Goal: Task Accomplishment & Management: Complete application form

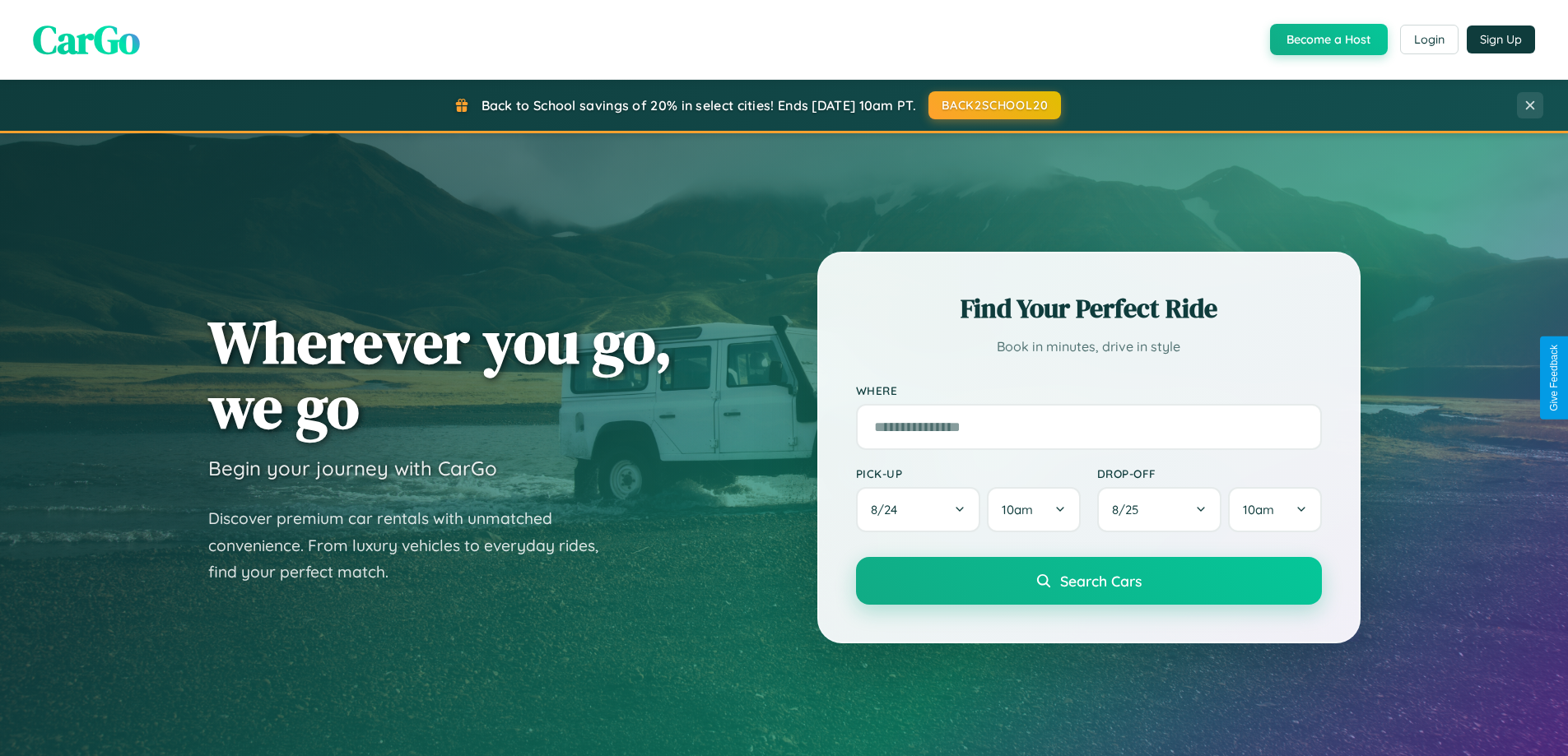
scroll to position [3166, 0]
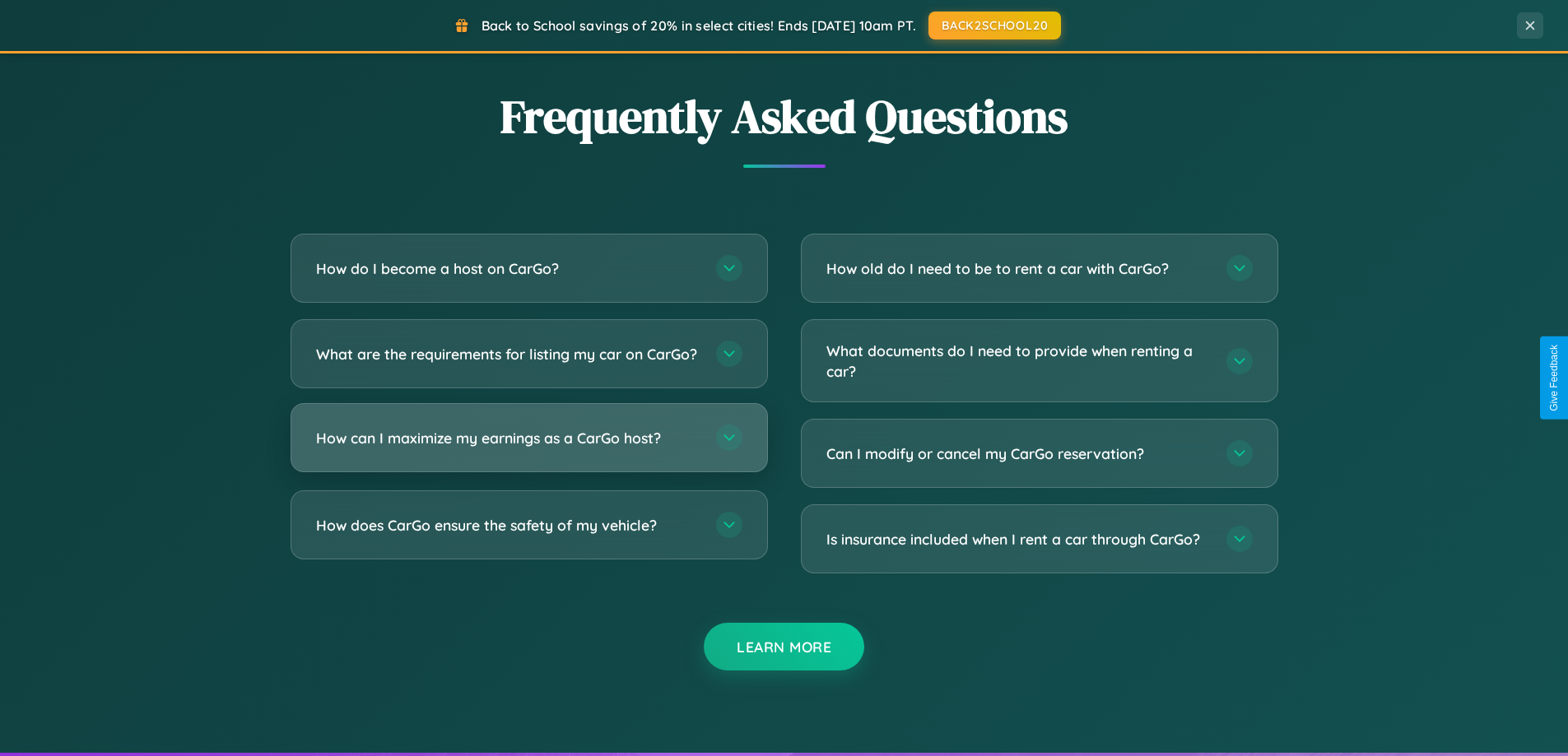
click at [528, 448] on h3 "How can I maximize my earnings as a CarGo host?" at bounding box center [507, 437] width 384 height 20
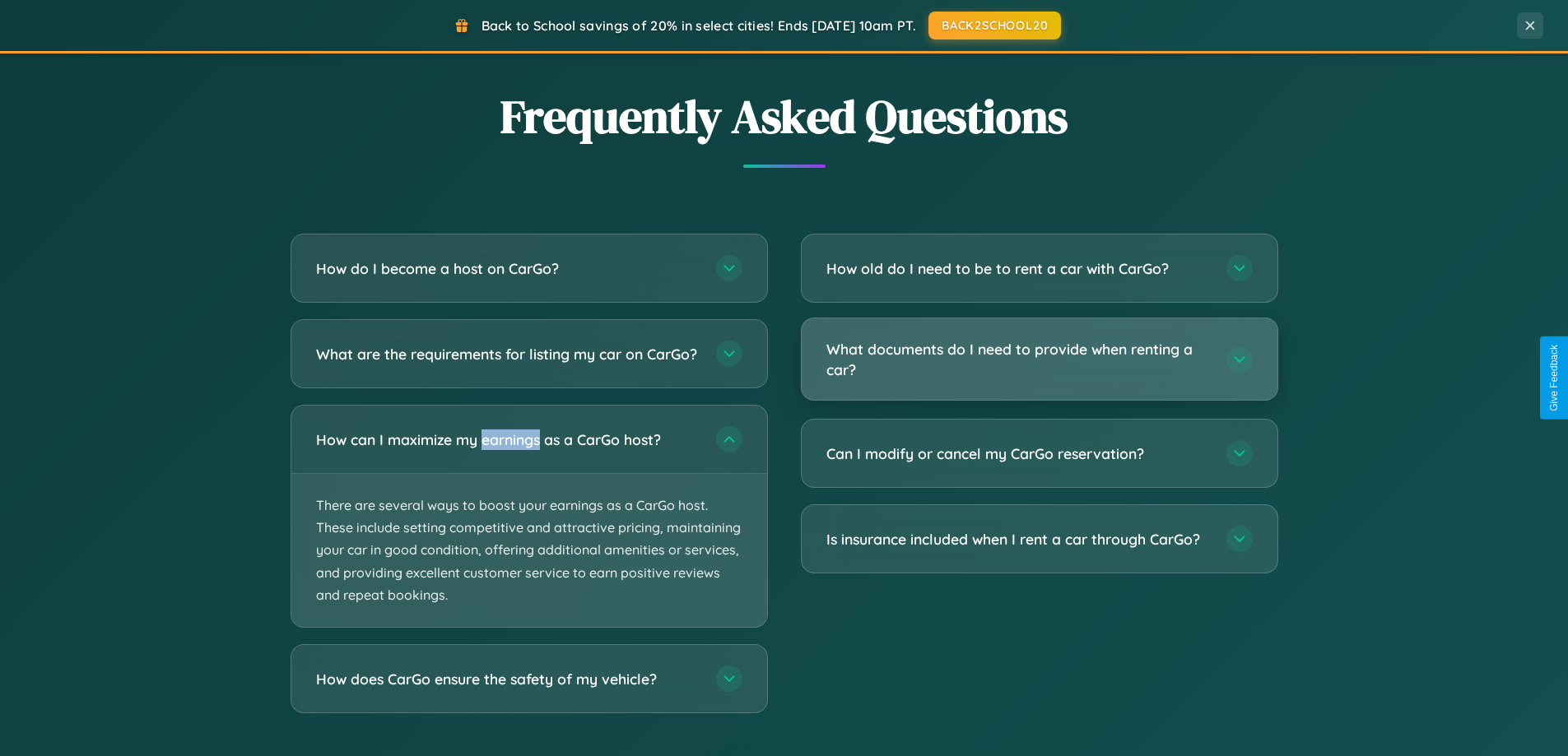
click at [1039, 361] on h3 "What documents do I need to provide when renting a car?" at bounding box center [1018, 359] width 384 height 40
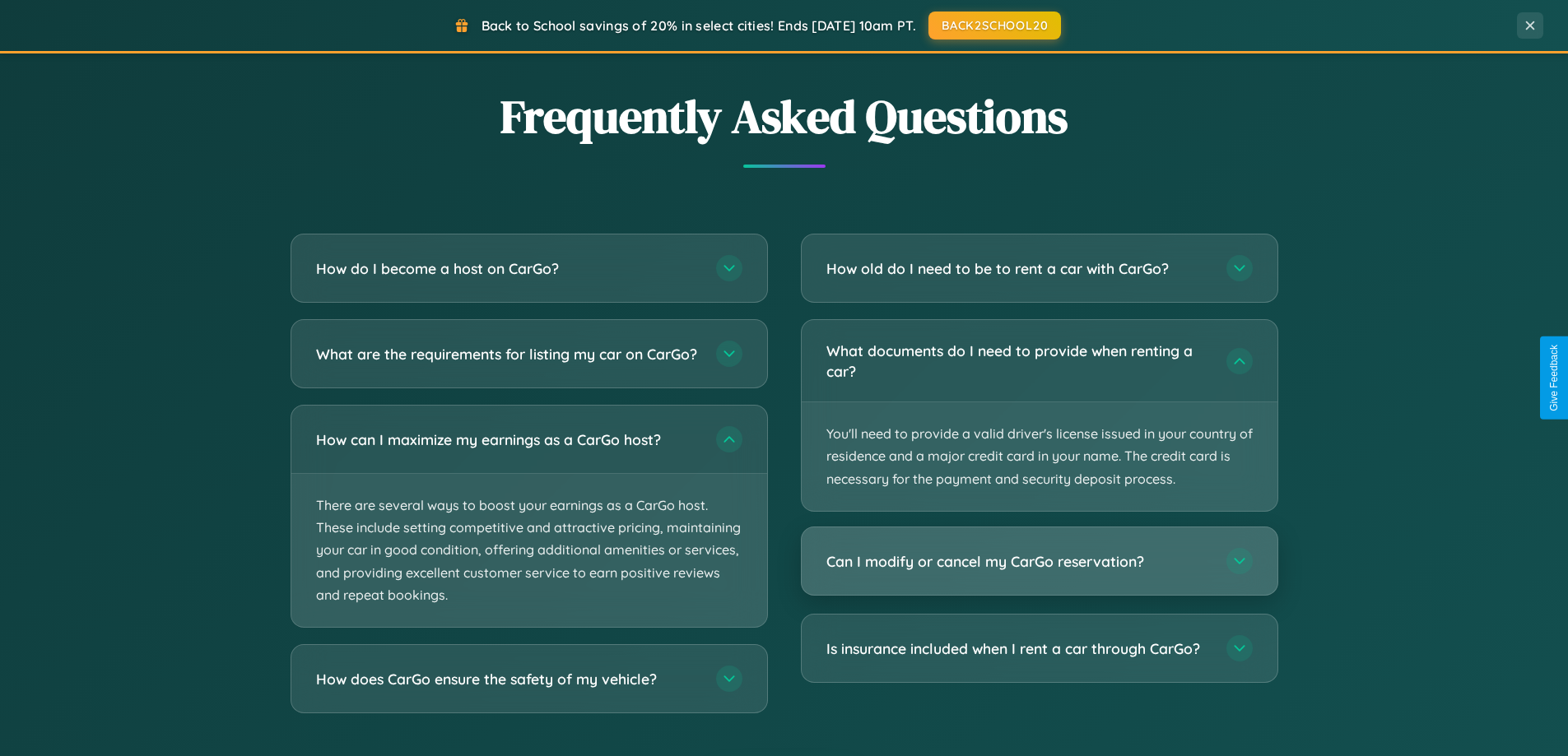
click at [1039, 560] on h3 "Can I modify or cancel my CarGo reservation?" at bounding box center [1018, 561] width 384 height 20
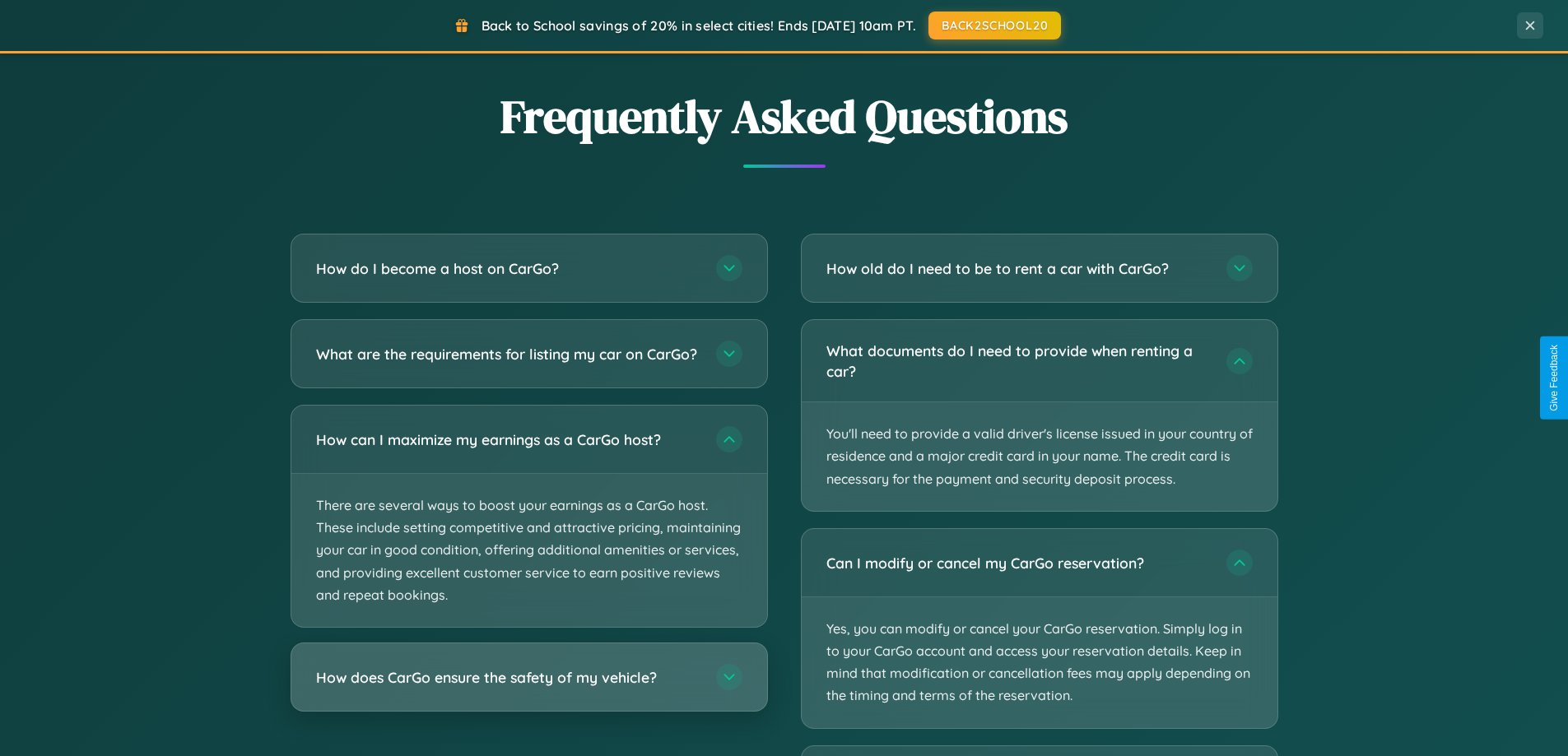
click at [528, 688] on h3 "How does CarGo ensure the safety of my vehicle?" at bounding box center [507, 677] width 384 height 20
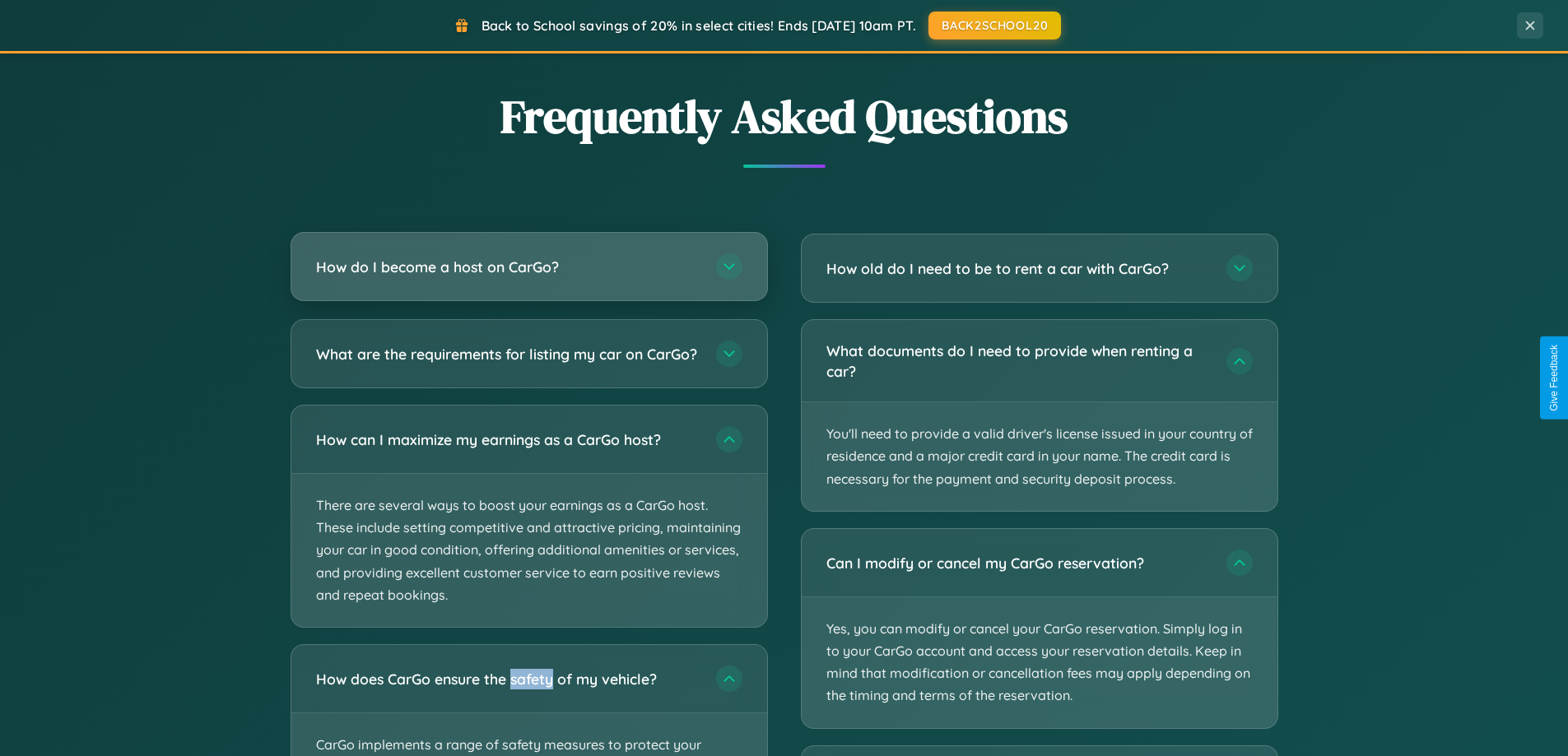
click at [528, 268] on h3 "How do I become a host on CarGo?" at bounding box center [507, 266] width 384 height 20
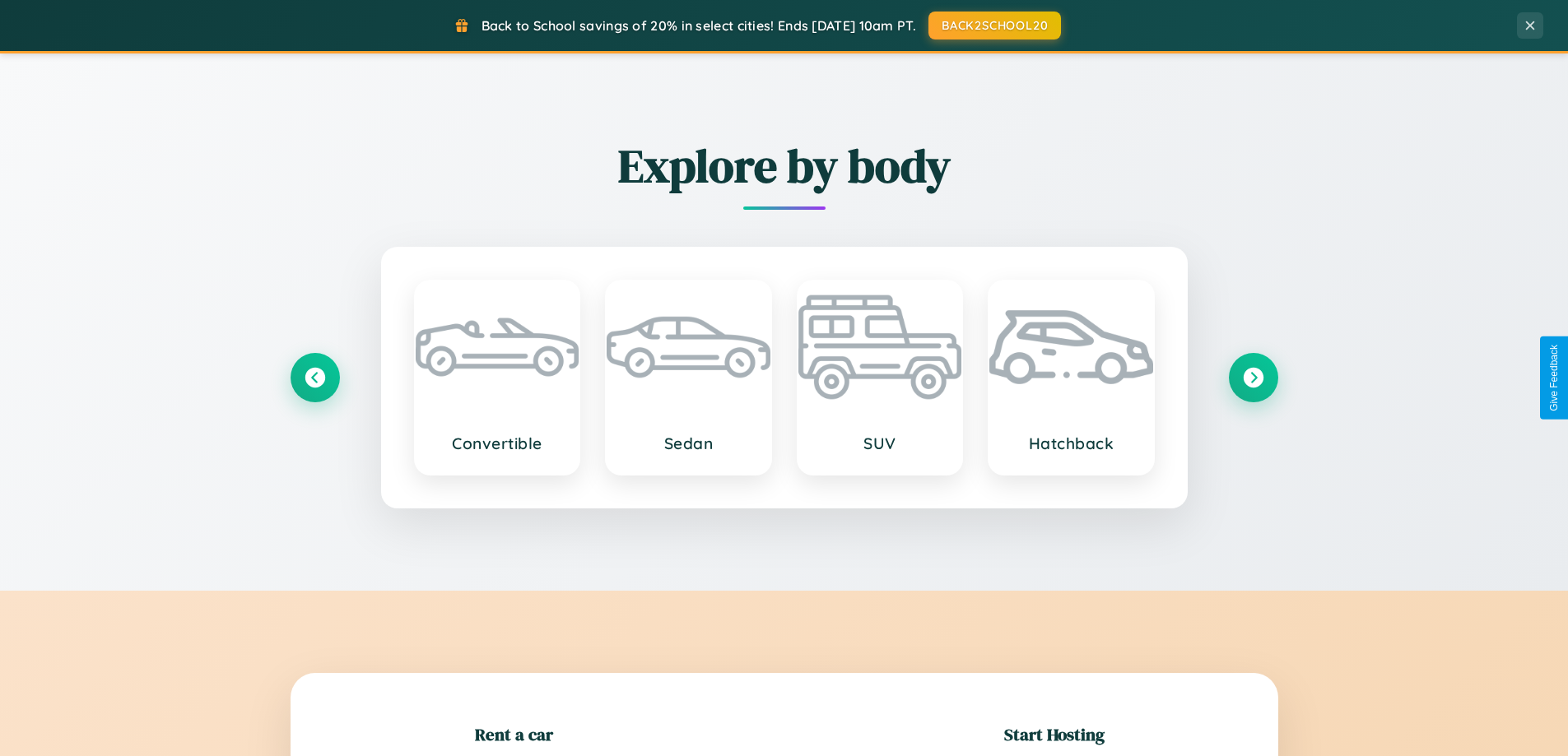
scroll to position [355, 0]
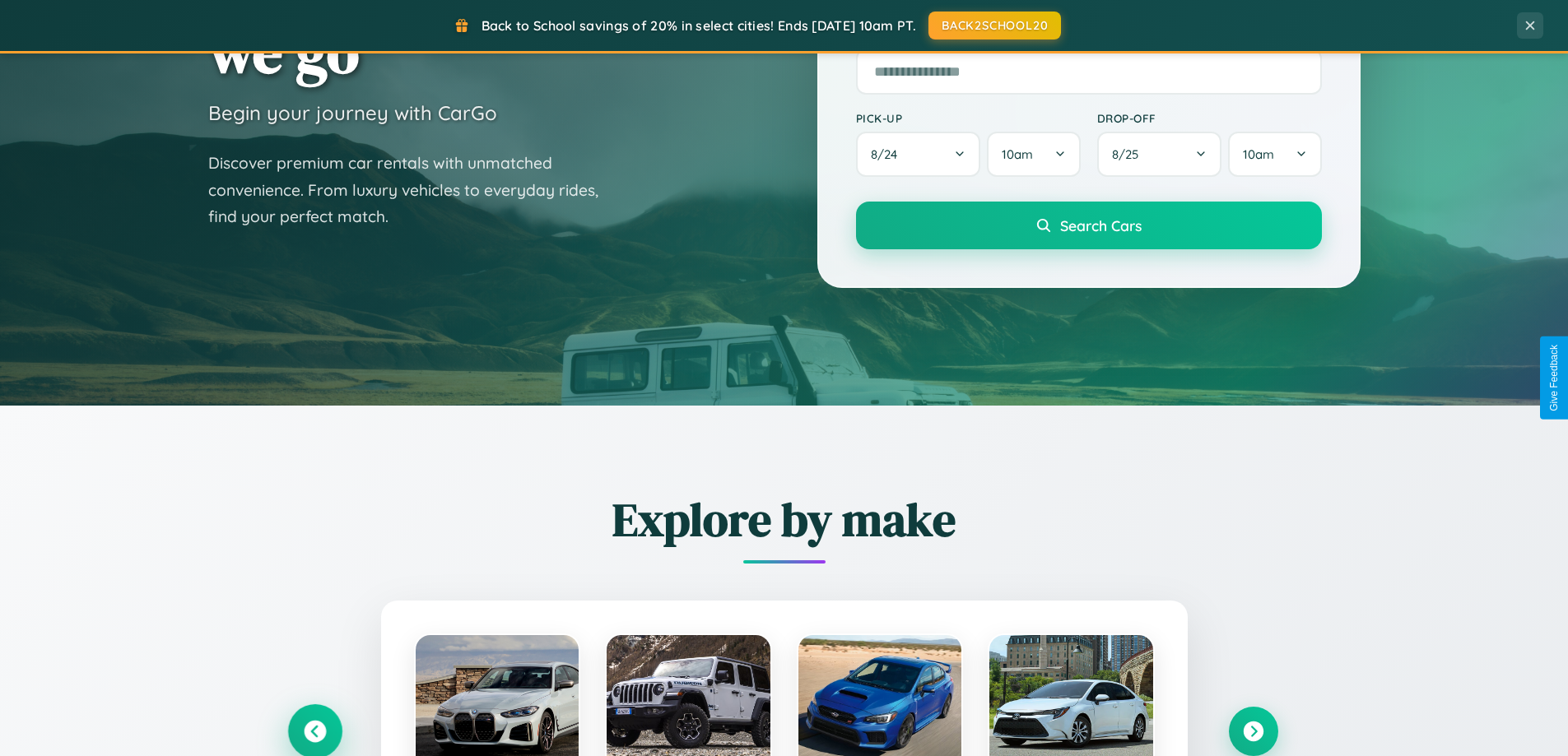
click at [314, 731] on icon at bounding box center [315, 732] width 22 height 22
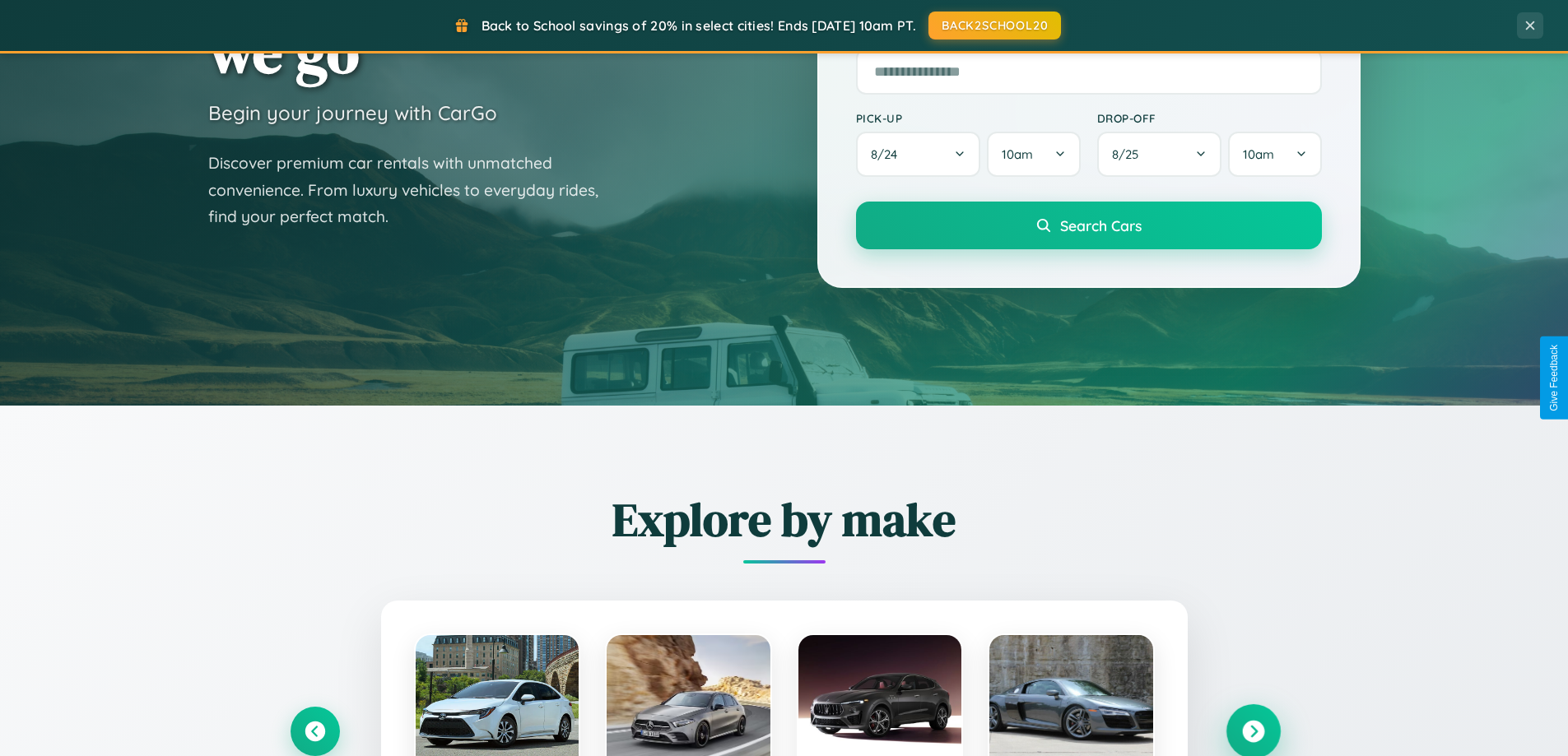
click at [1252, 730] on icon at bounding box center [1253, 732] width 22 height 22
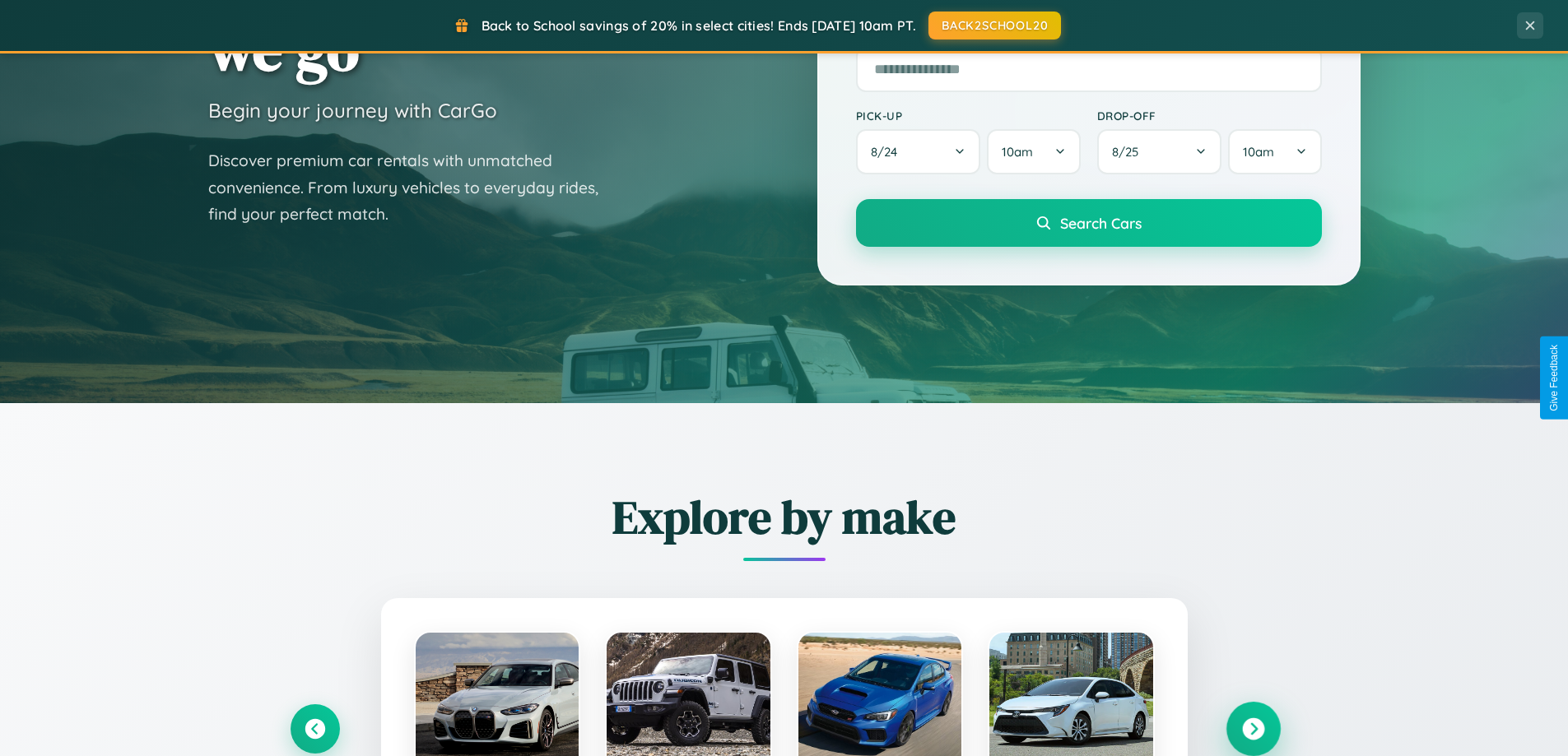
scroll to position [2644, 0]
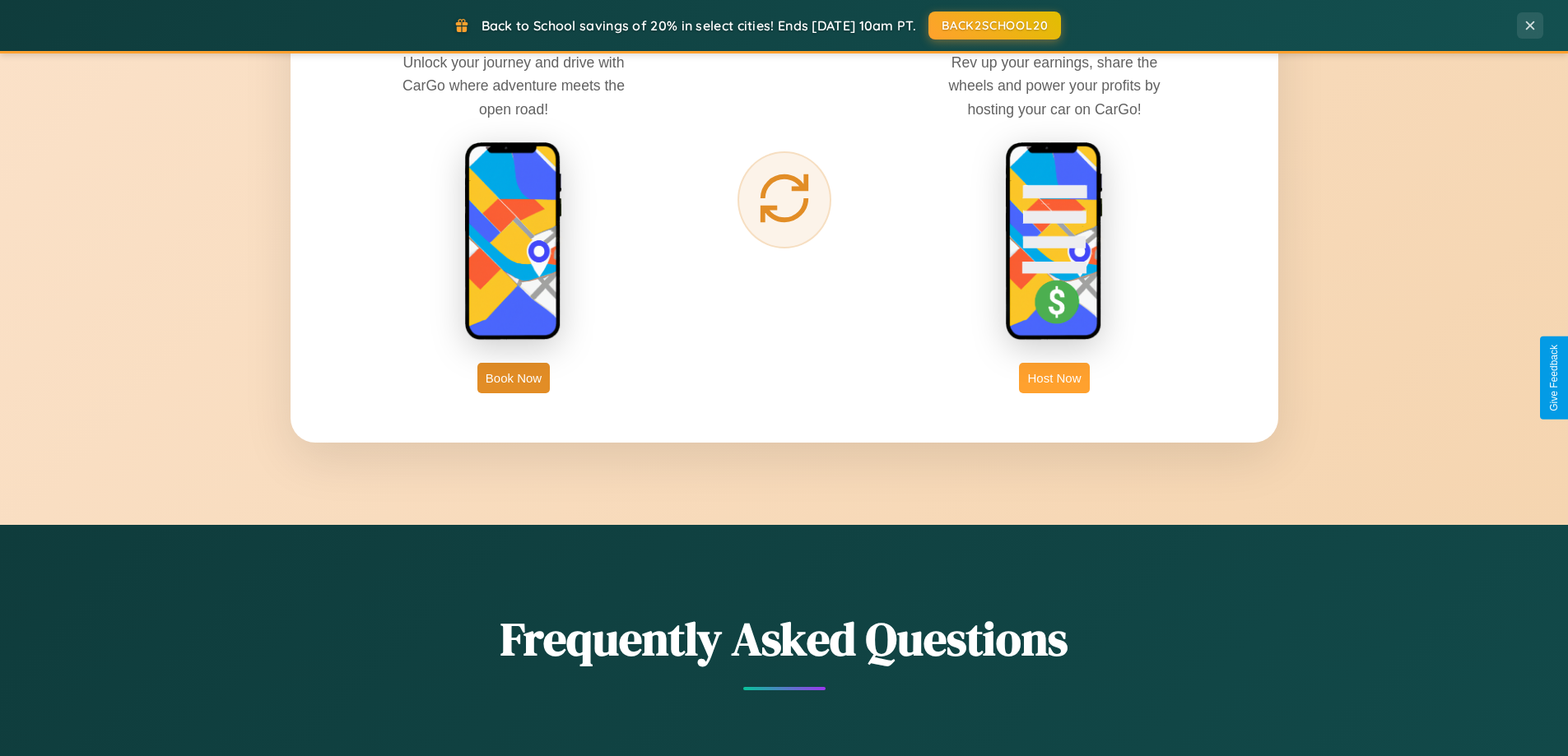
click at [1054, 378] on button "Host Now" at bounding box center [1054, 377] width 70 height 30
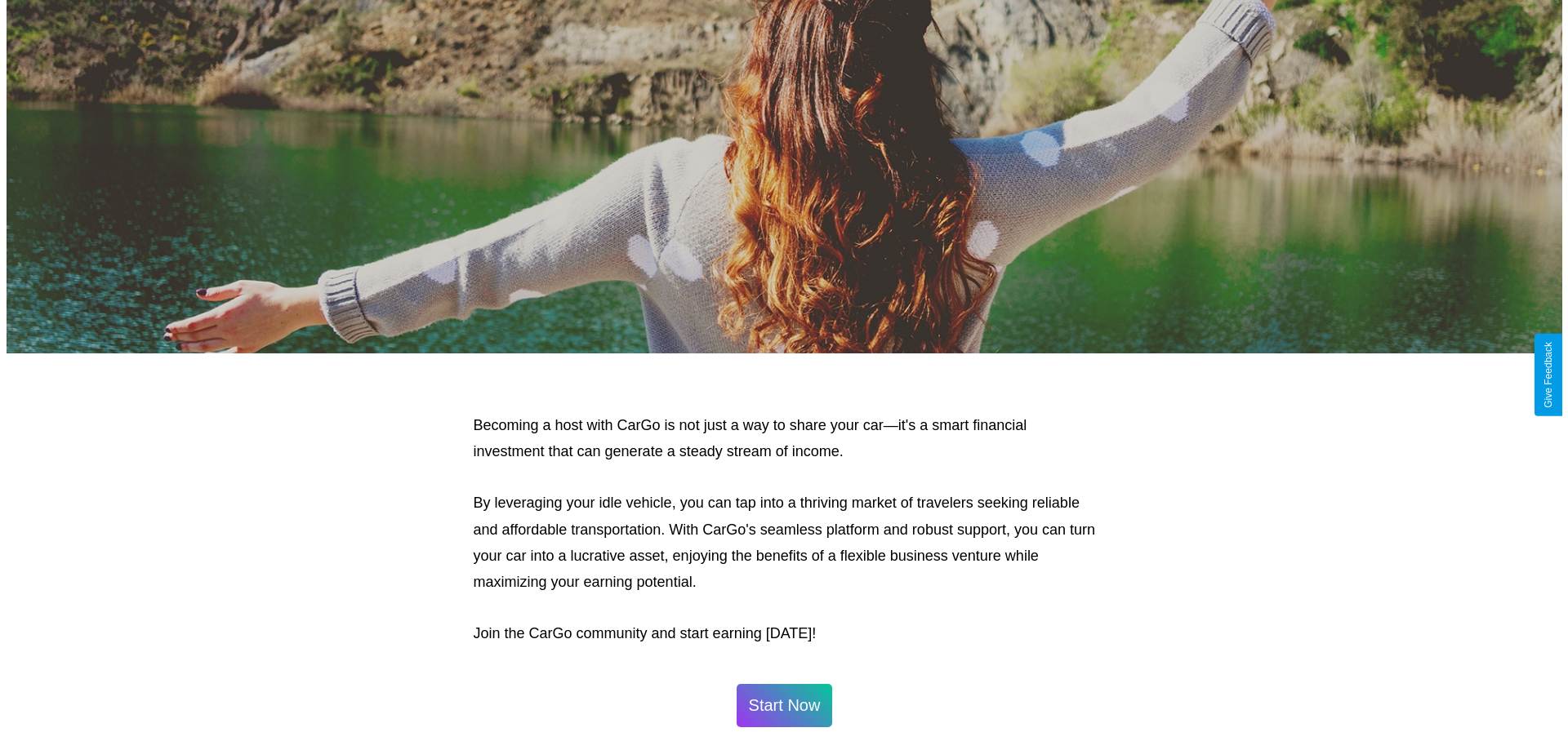
scroll to position [788, 0]
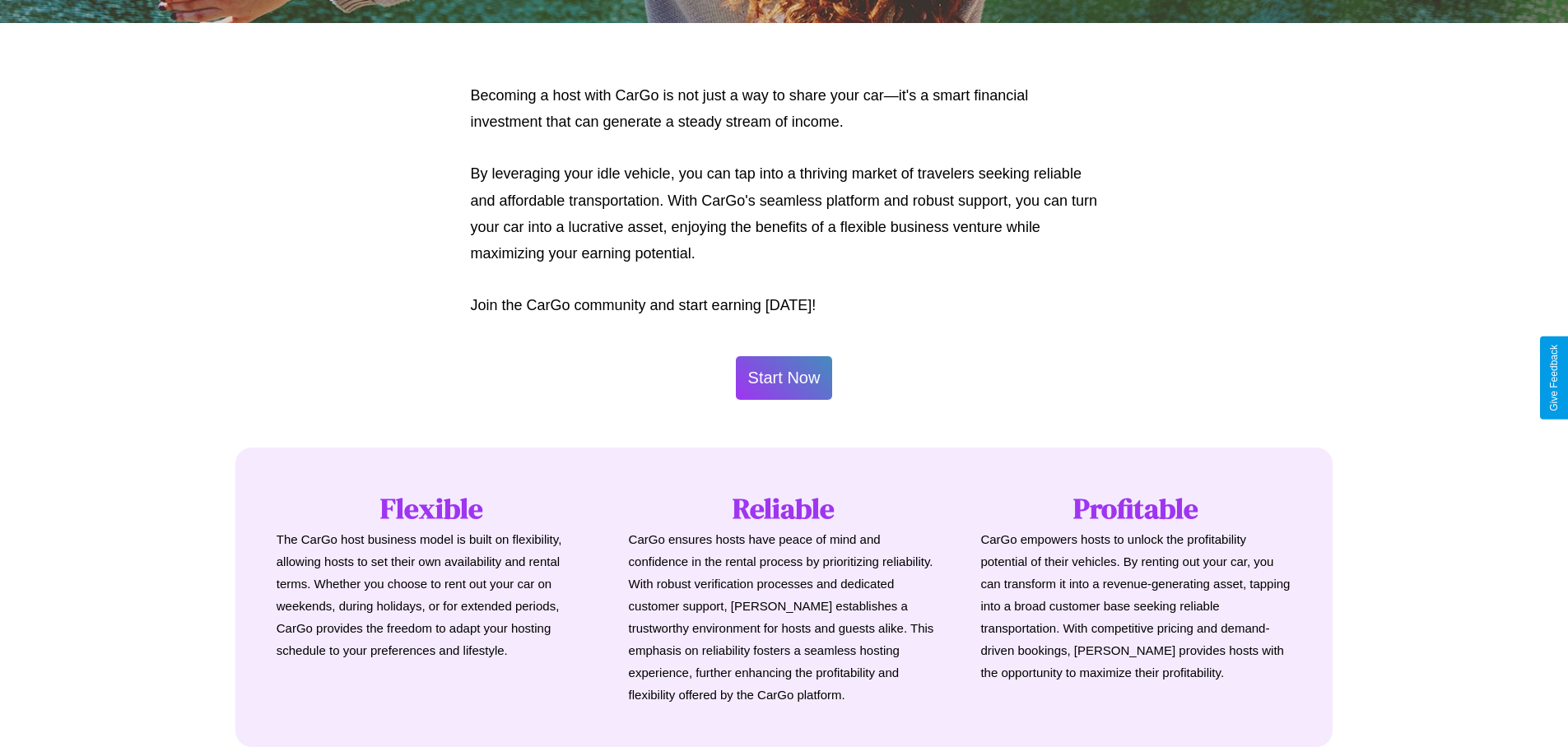
click at [784, 378] on button "Start Now" at bounding box center [784, 378] width 97 height 44
